Goal: Information Seeking & Learning: Learn about a topic

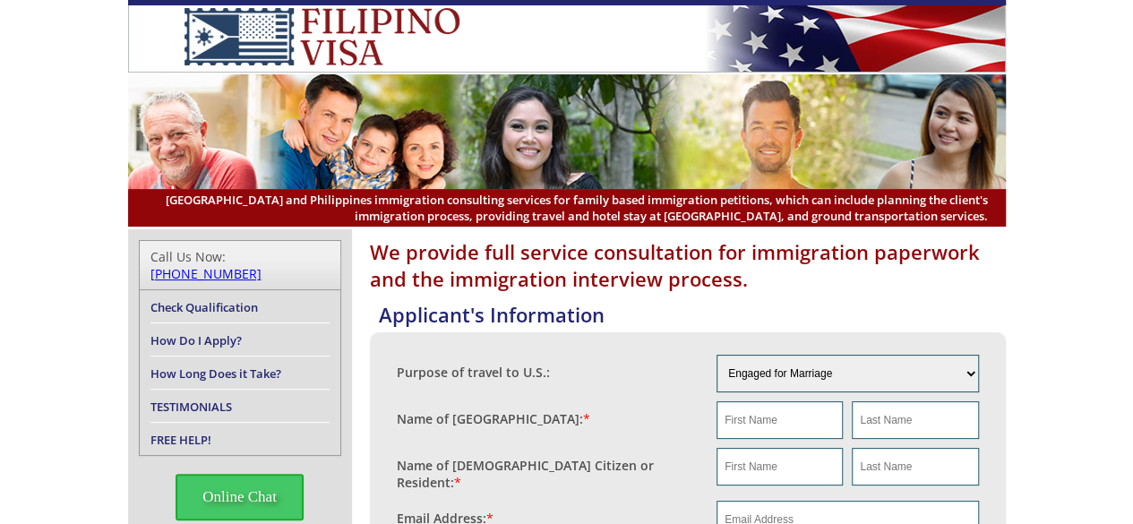
click at [258, 366] on link "How Long Does it Take?" at bounding box center [216, 374] width 131 height 16
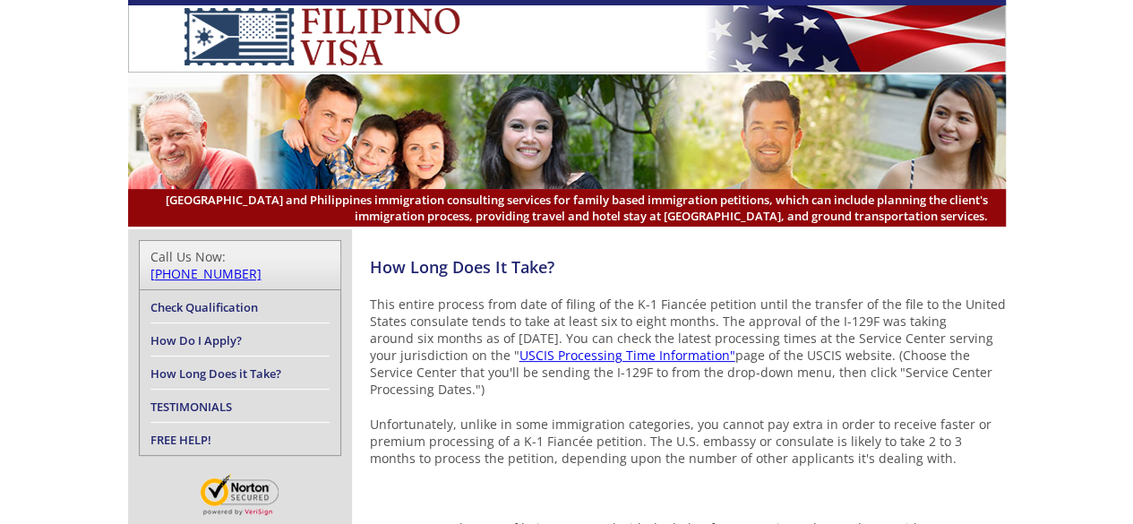
click at [184, 399] on link "TESTIMONIALS" at bounding box center [192, 407] width 82 height 16
